Goal: Communication & Community: Answer question/provide support

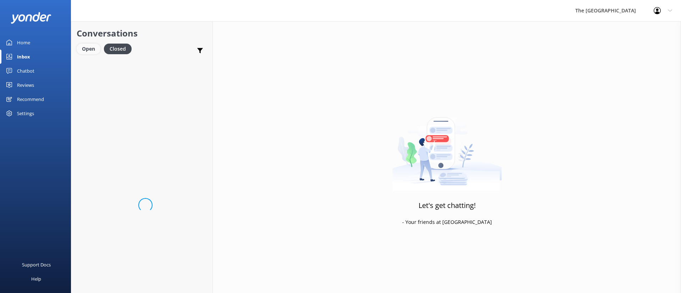
click at [92, 49] on div "Open" at bounding box center [89, 49] width 24 height 11
click at [142, 143] on div "Your inbox is empty Nice work" at bounding box center [141, 205] width 141 height 293
click at [191, 175] on div "Your inbox is empty Nice work" at bounding box center [141, 205] width 141 height 293
